Goal: Task Accomplishment & Management: Use online tool/utility

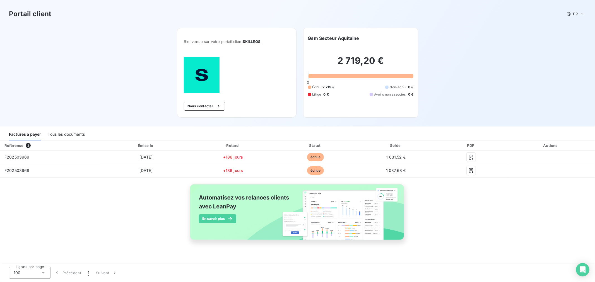
click at [445, 52] on div "Portail client FR Bienvenue sur votre portail client SKILLEOS . Nous contacter …" at bounding box center [297, 63] width 595 height 127
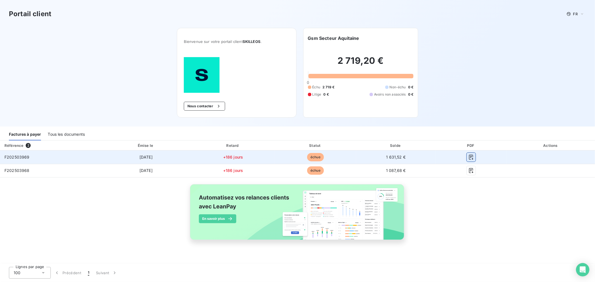
click at [474, 153] on button "button" at bounding box center [470, 157] width 9 height 9
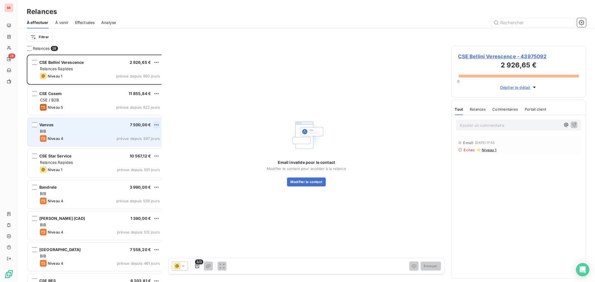
scroll to position [230, 134]
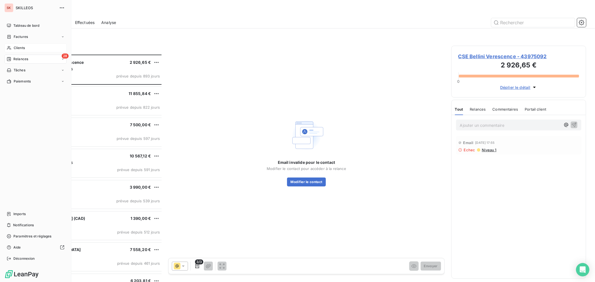
click at [17, 45] on span "Clients" at bounding box center [19, 47] width 11 height 5
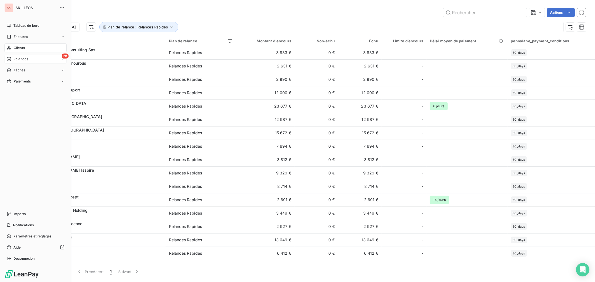
click at [13, 57] on span "Relances" at bounding box center [20, 59] width 15 height 5
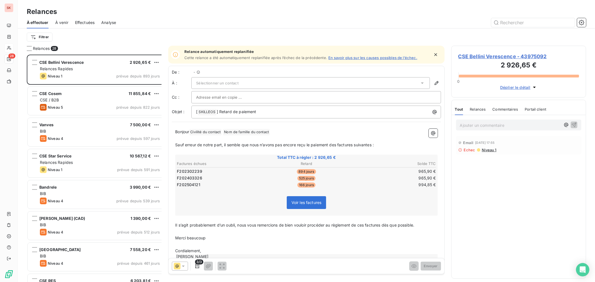
scroll to position [230, 134]
click at [581, 21] on button "button" at bounding box center [581, 22] width 9 height 9
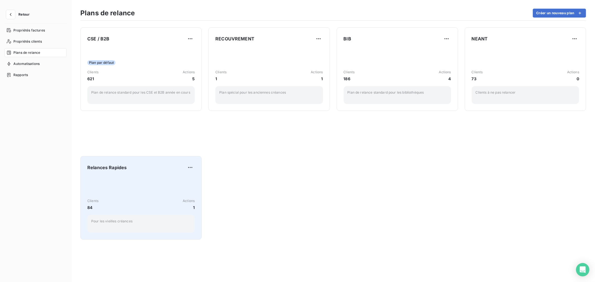
click at [123, 182] on div "Clients 84 Actions 1 Pour les vieilles créances" at bounding box center [140, 204] width 107 height 56
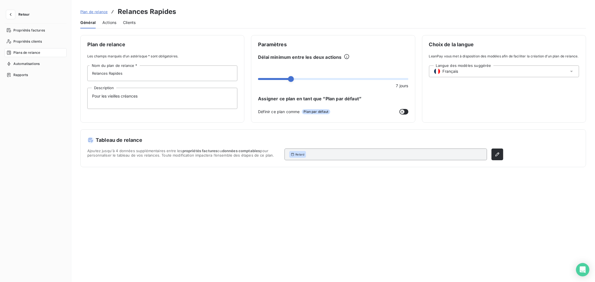
click at [123, 20] on span "Clients" at bounding box center [129, 23] width 13 height 6
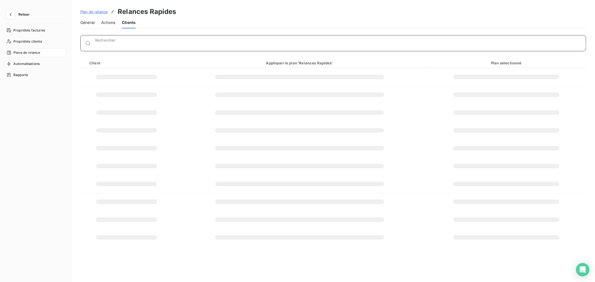
click at [95, 43] on input "Rechercher" at bounding box center [340, 46] width 490 height 6
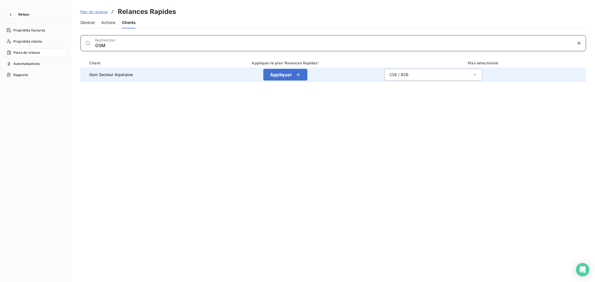
type input "GSM"
click at [389, 72] on div "CSE / B2B" at bounding box center [398, 75] width 19 height 6
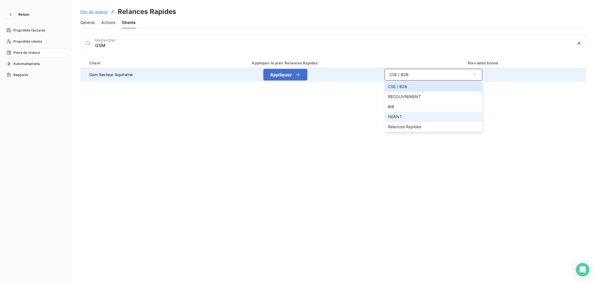
click at [388, 114] on span "NEANT" at bounding box center [395, 116] width 14 height 5
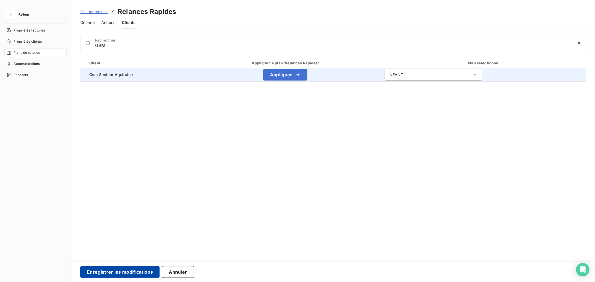
click at [116, 268] on button "Enregistrer les modifications" at bounding box center [119, 272] width 79 height 12
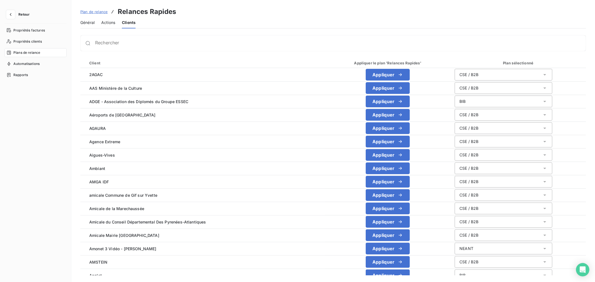
click at [331, 20] on div "Général Actions Clients" at bounding box center [332, 23] width 505 height 12
